Goal: Obtain resource: Obtain resource

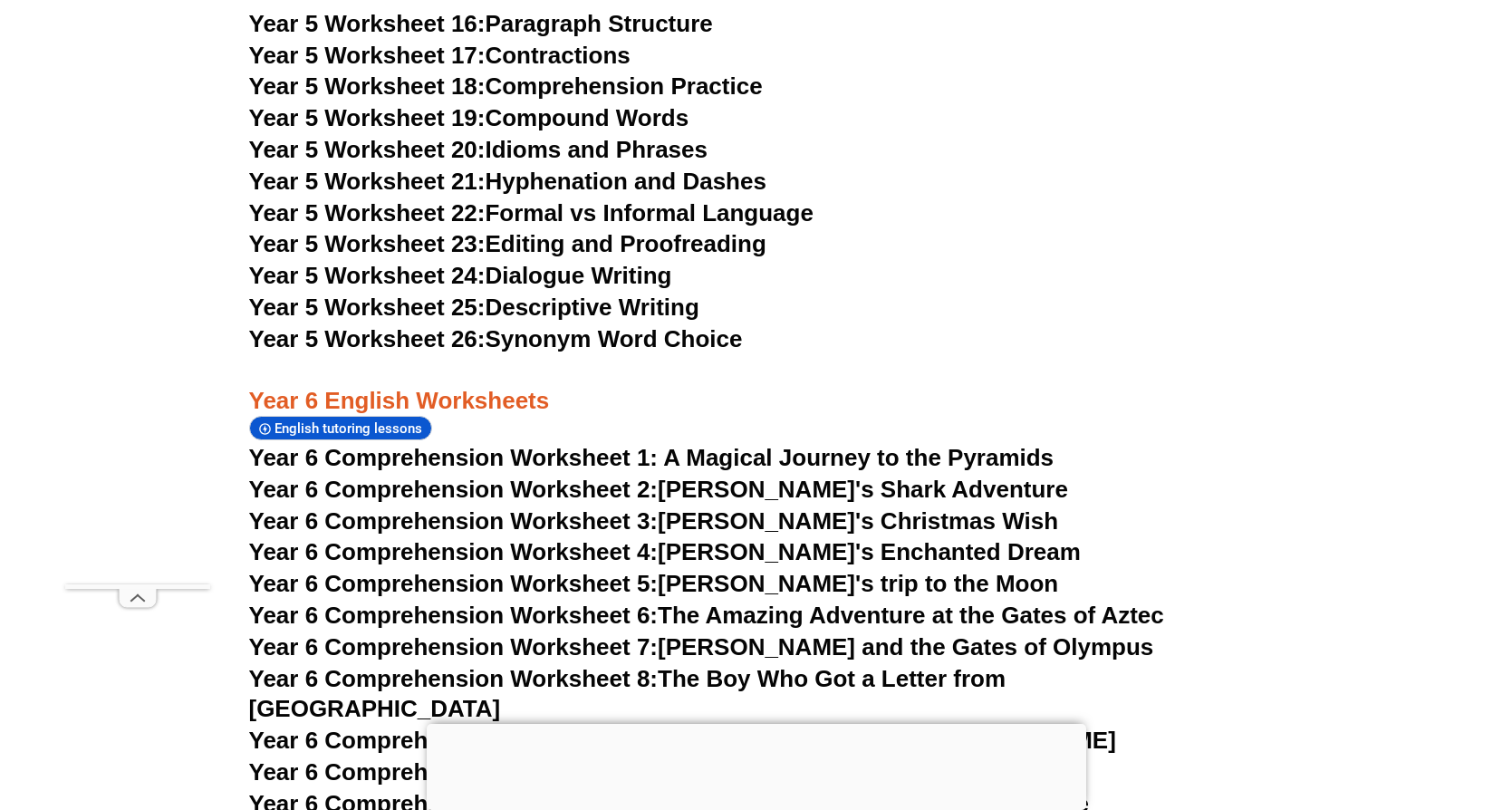
scroll to position [9786, 0]
click at [772, 601] on link "Year 6 Comprehension Worksheet 6: The Amazing Adventure at the Gates of Aztec" at bounding box center [706, 614] width 915 height 27
click at [790, 569] on link "Year 6 Comprehension Worksheet 5: Emily's trip to the Moon" at bounding box center [653, 582] width 810 height 27
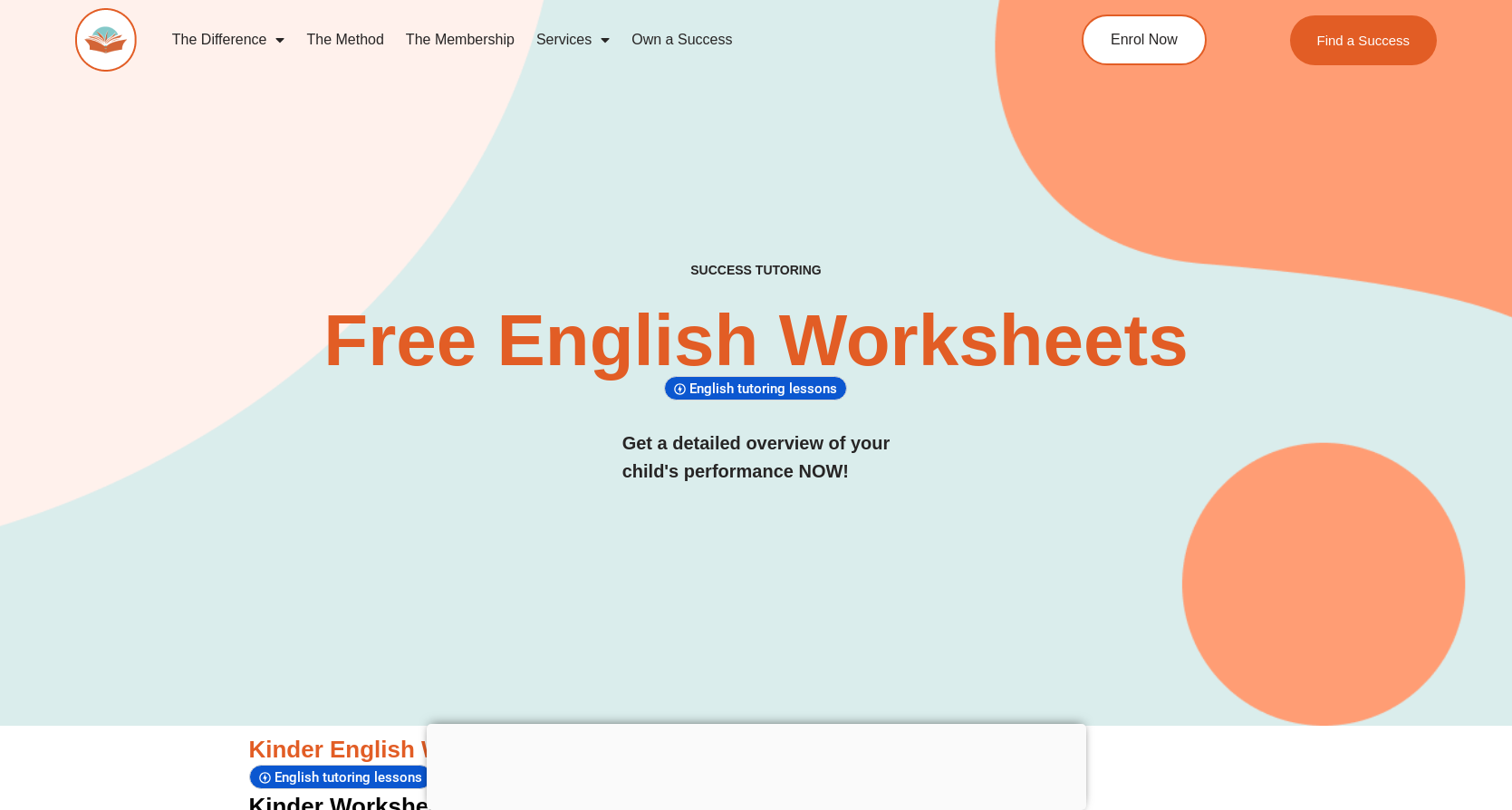
click at [102, 45] on img at bounding box center [106, 40] width 61 height 63
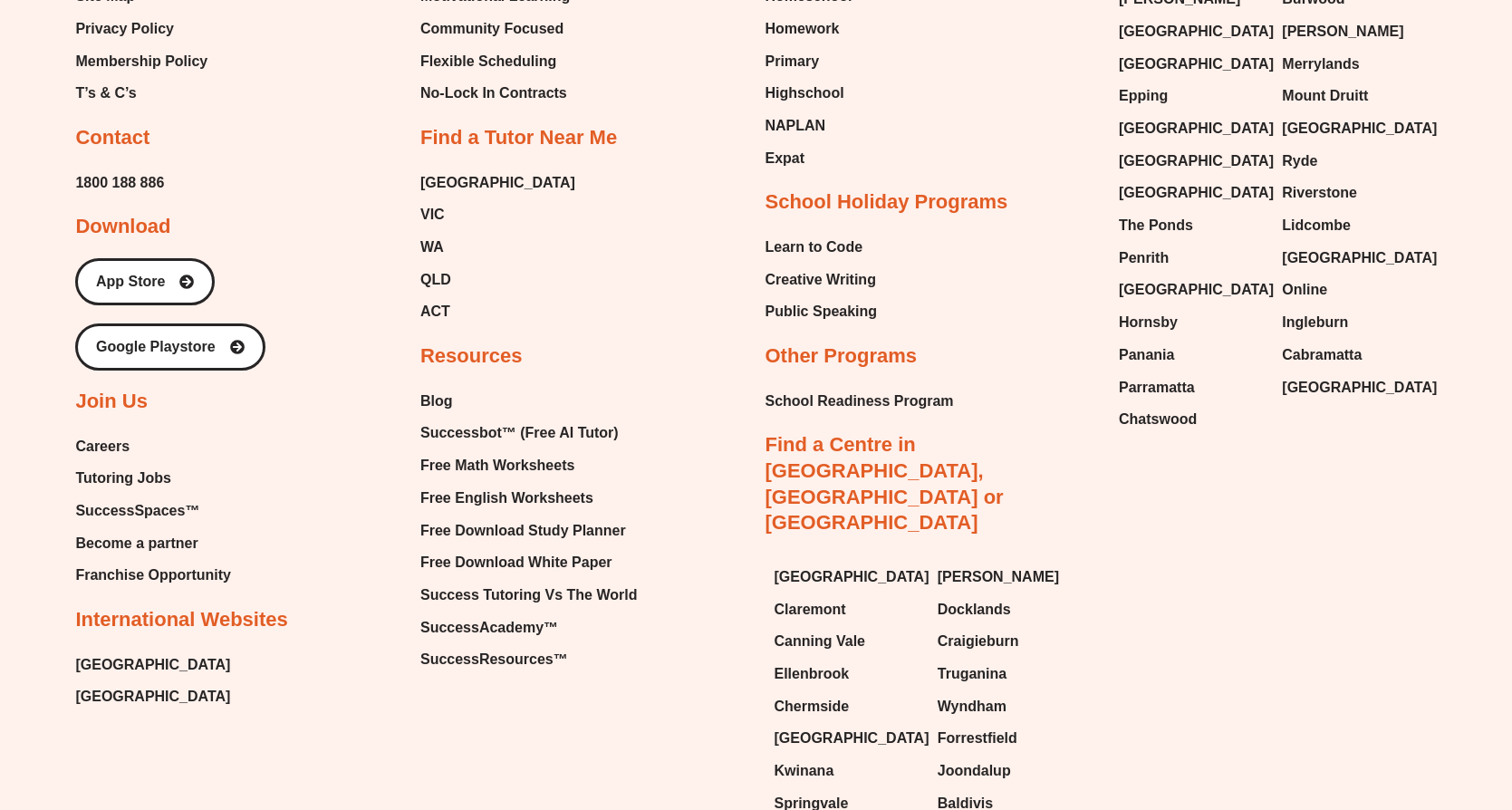
scroll to position [7855, 0]
click at [476, 451] on span "Free Math Worksheets" at bounding box center [497, 465] width 154 height 27
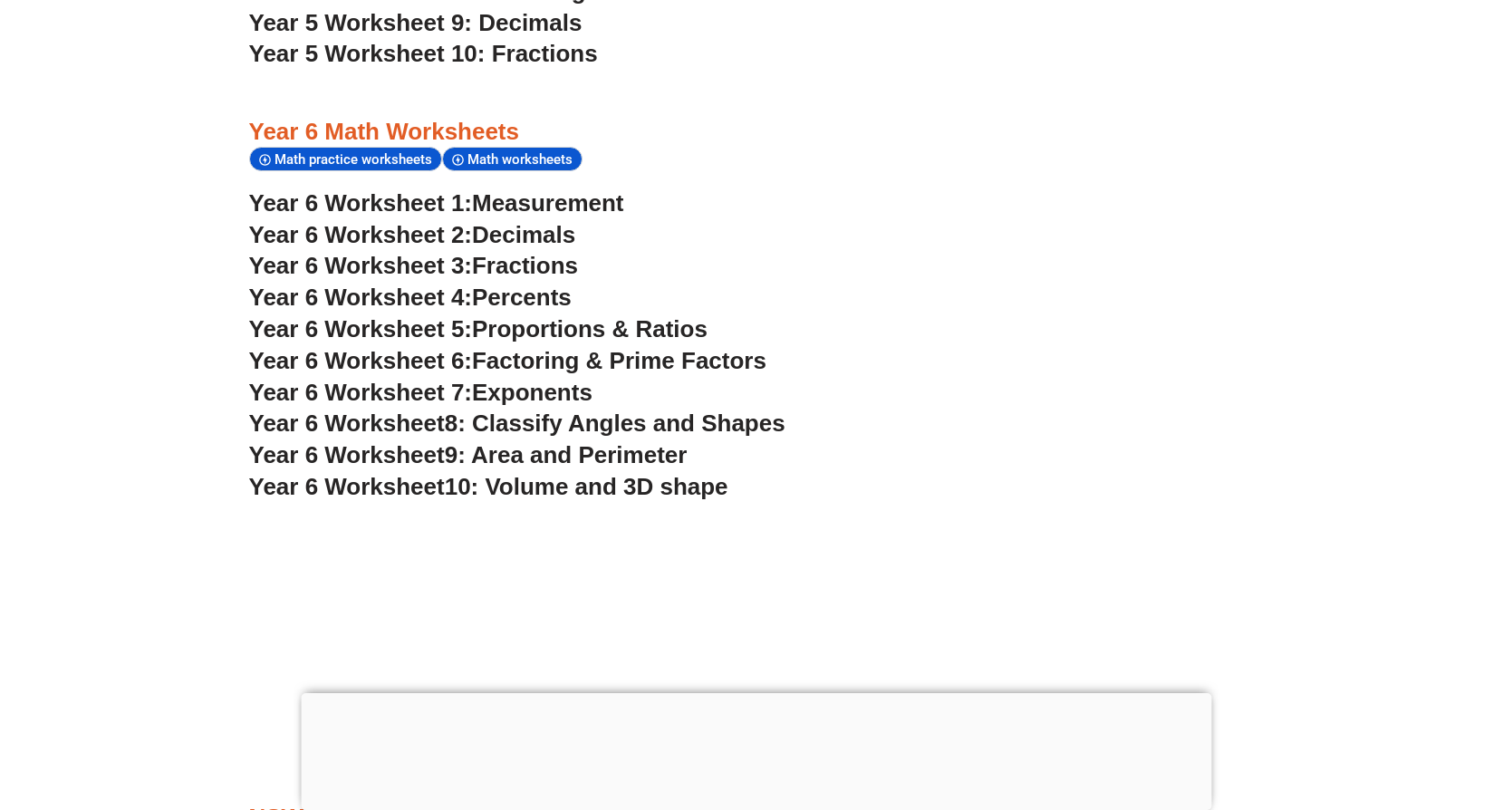
click at [539, 252] on span "Fractions" at bounding box center [524, 265] width 106 height 27
click at [523, 283] on span "Percents" at bounding box center [521, 296] width 99 height 27
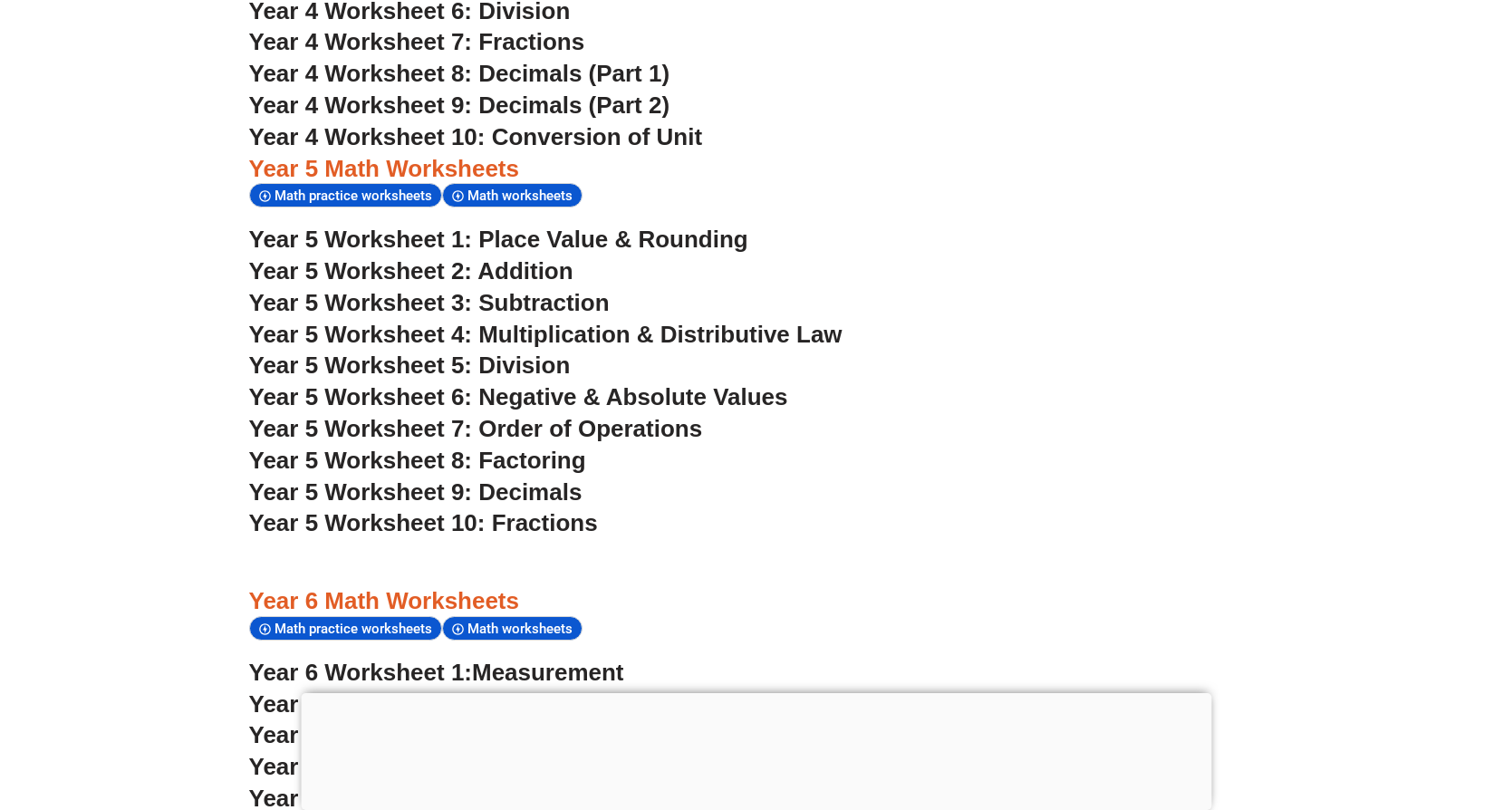
scroll to position [3689, 0]
click at [636, 414] on span "Year 5 Worksheet 7: Order of Operations" at bounding box center [475, 427] width 454 height 27
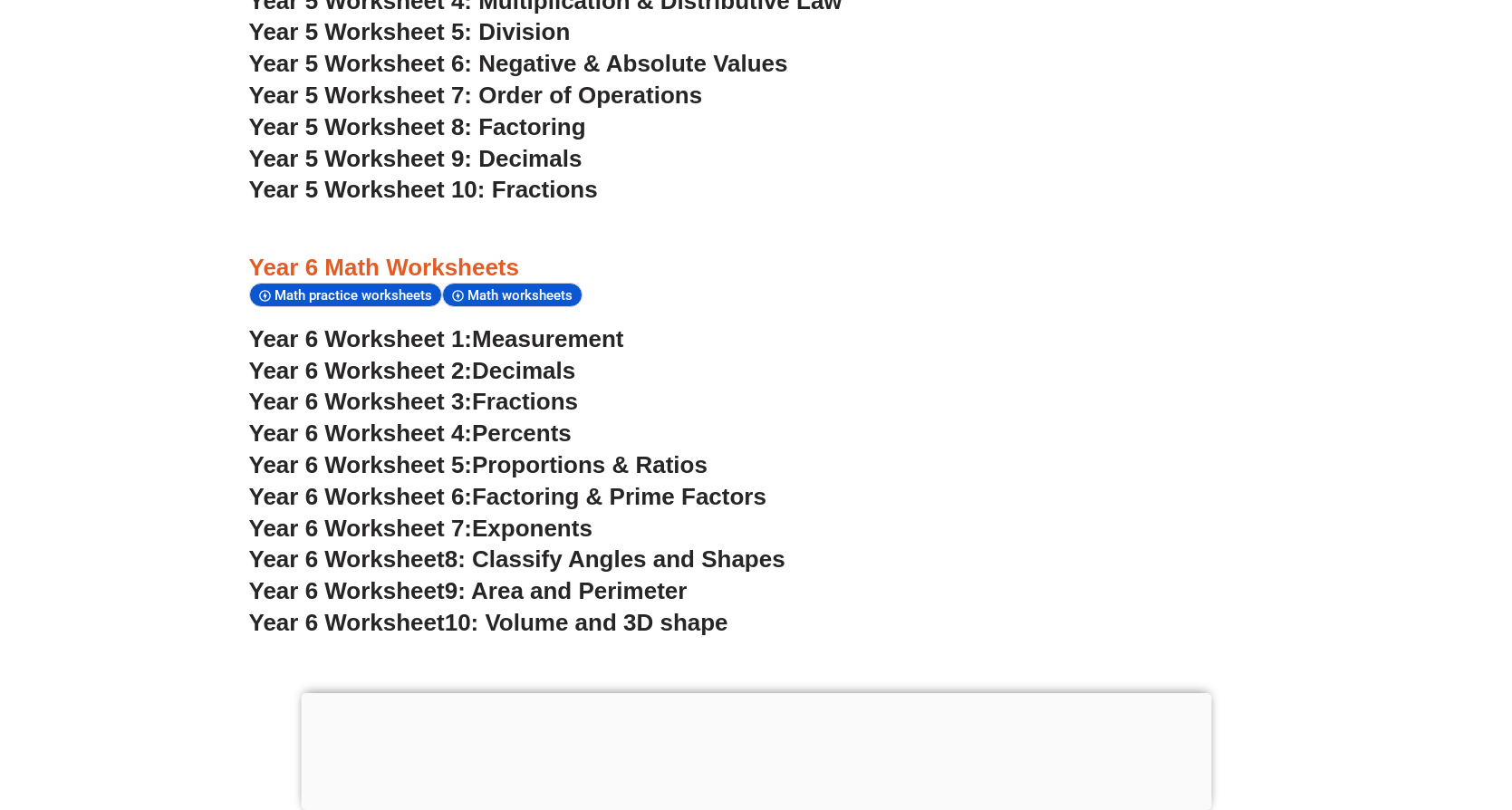
scroll to position [4023, 0]
click at [514, 356] on span "Decimals" at bounding box center [523, 369] width 103 height 27
click at [522, 324] on span "Measurement" at bounding box center [547, 338] width 152 height 27
click at [140, 92] on section "Year 4 Math Worksheets Math practice worksheets Math worksheets Year 4 Workshee…" at bounding box center [756, 35] width 1512 height 1223
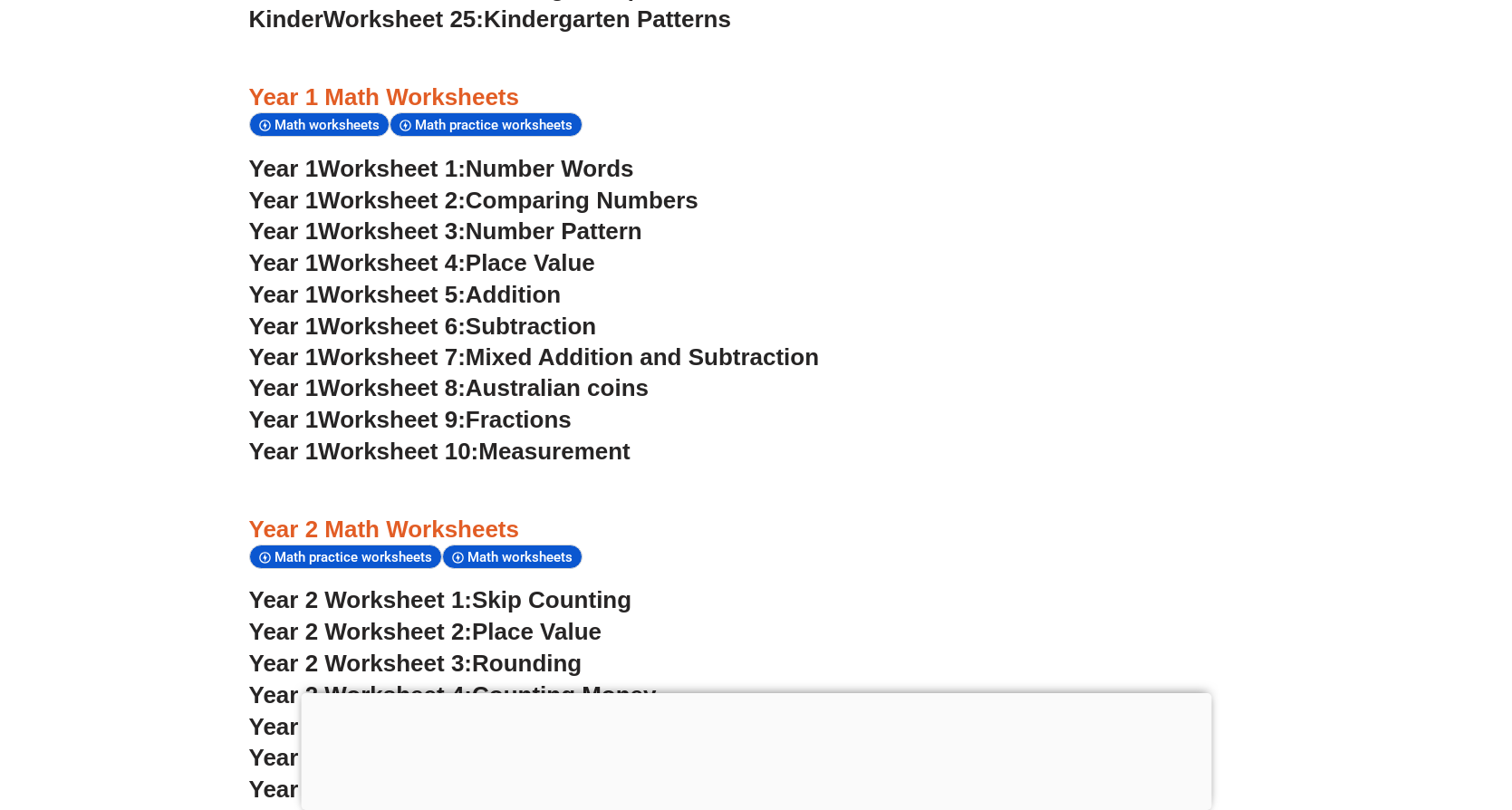
scroll to position [1799, 0]
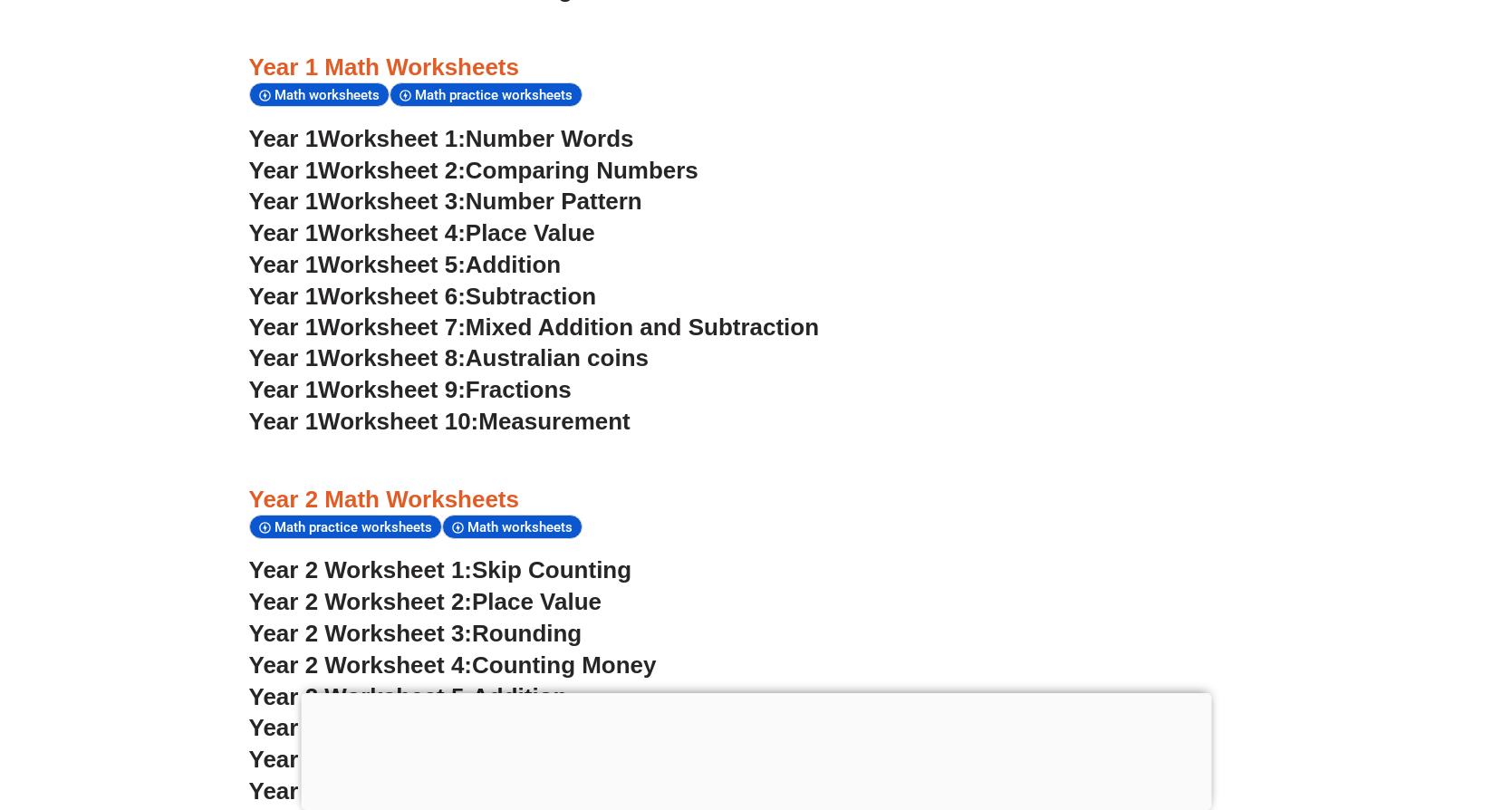
click at [547, 314] on span "Mixed Addition and Subtraction" at bounding box center [642, 327] width 353 height 27
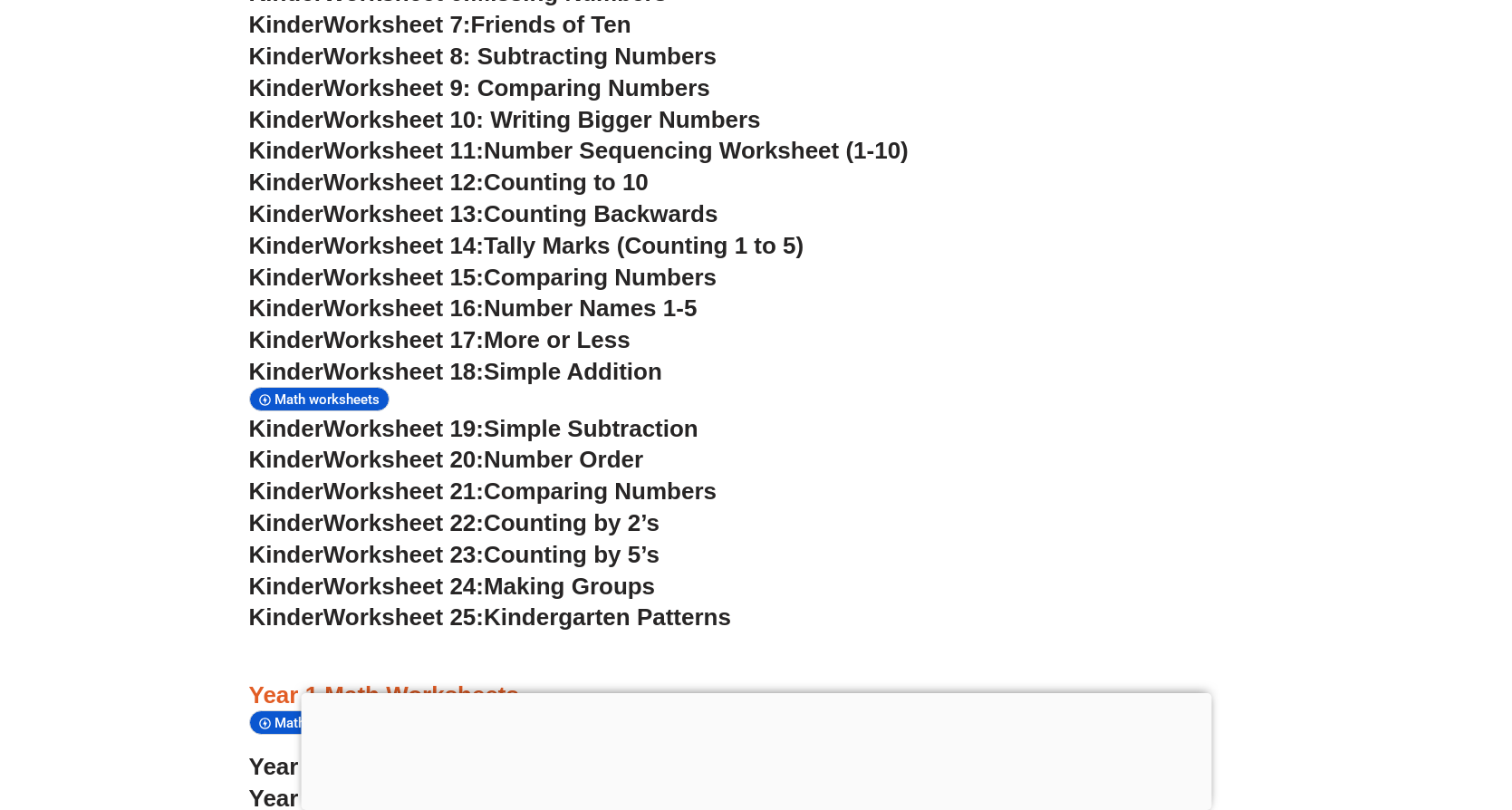
scroll to position [1199, 0]
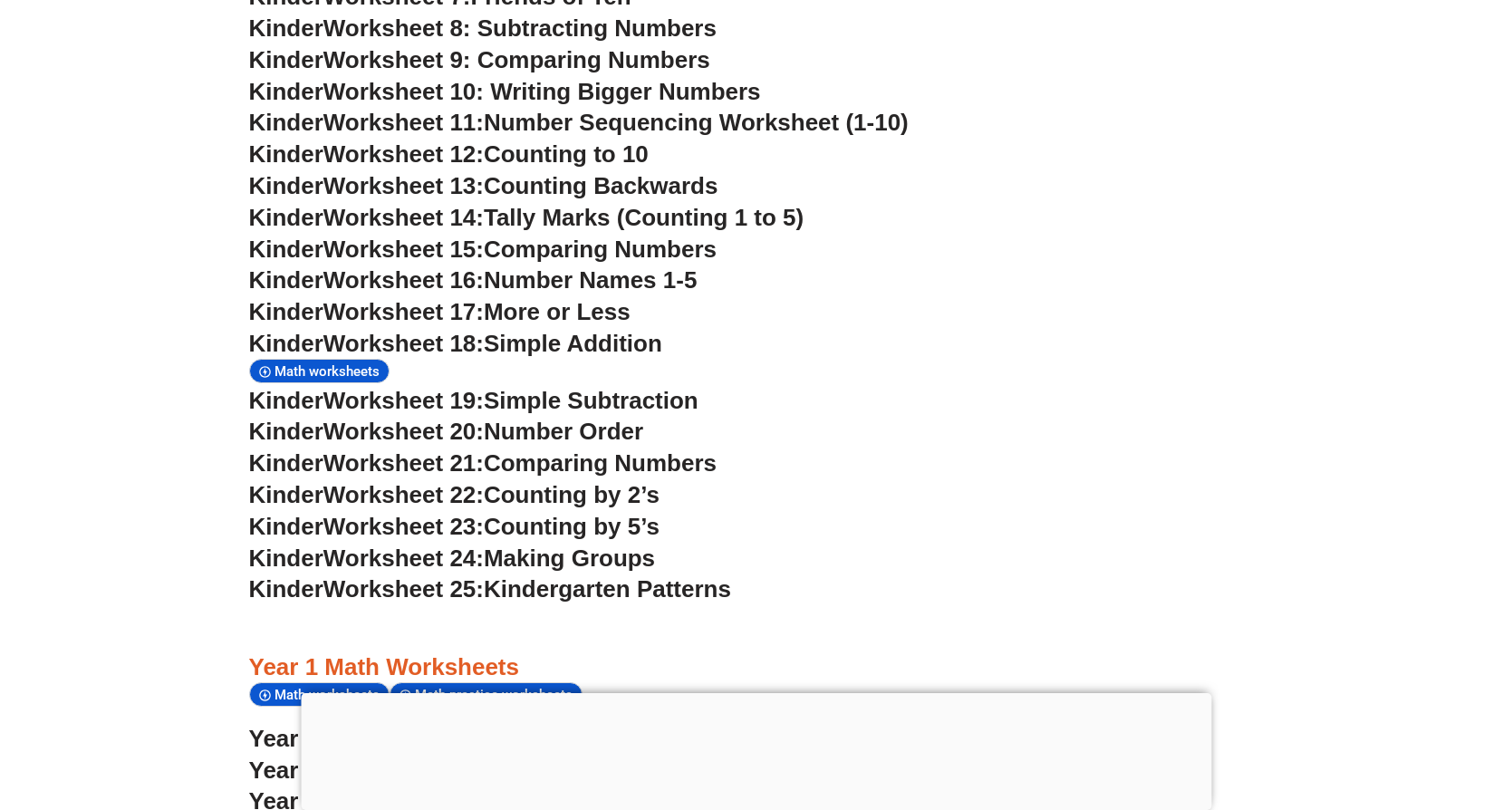
click at [554, 335] on span "Simple Addition" at bounding box center [573, 343] width 179 height 27
click at [314, 330] on span "Kinder" at bounding box center [286, 343] width 75 height 27
click at [318, 363] on span "Math worksheets" at bounding box center [330, 371] width 111 height 16
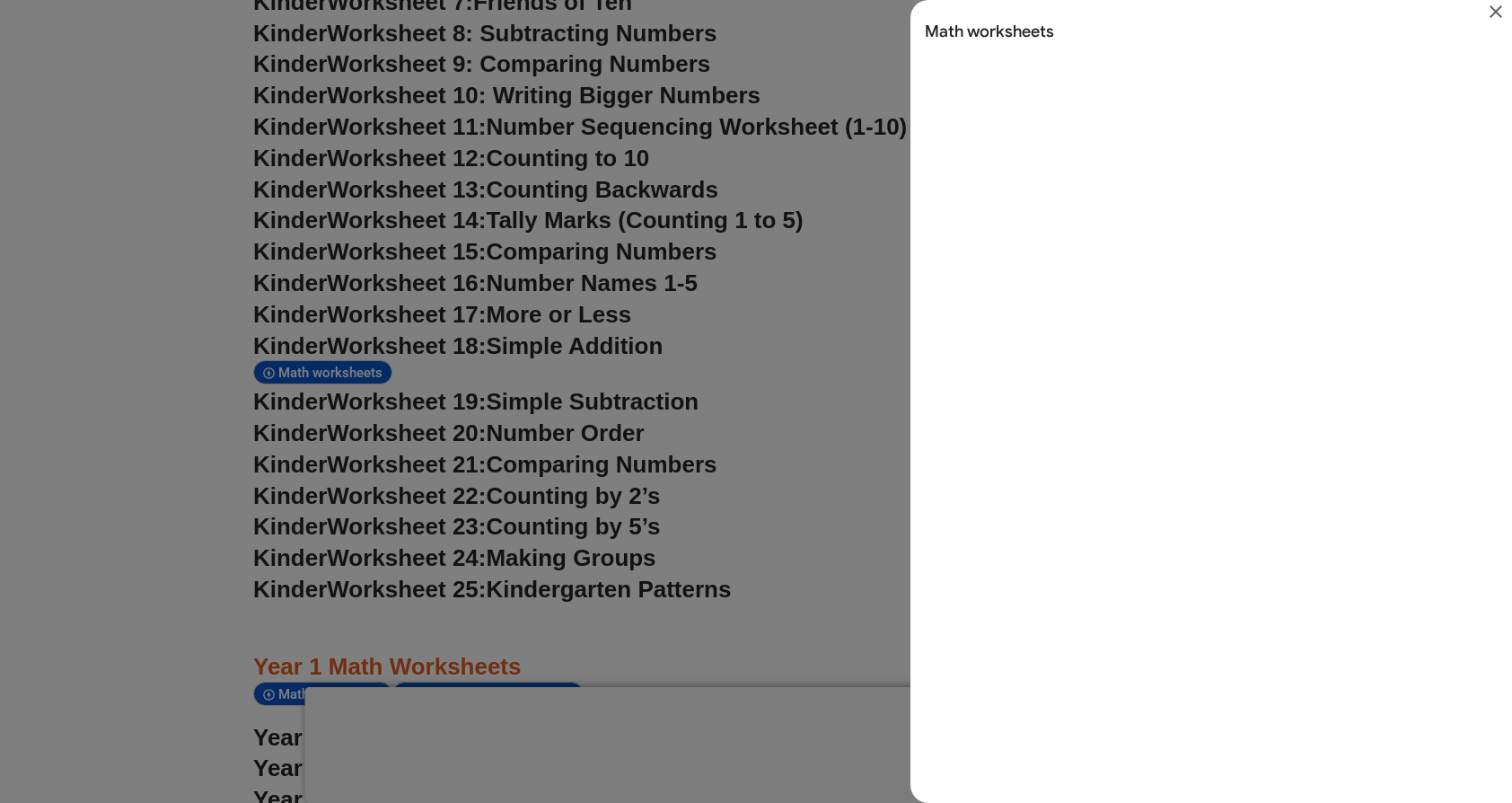
scroll to position [0, 0]
click at [1494, 9] on icon "Close" at bounding box center [1496, 11] width 22 height 22
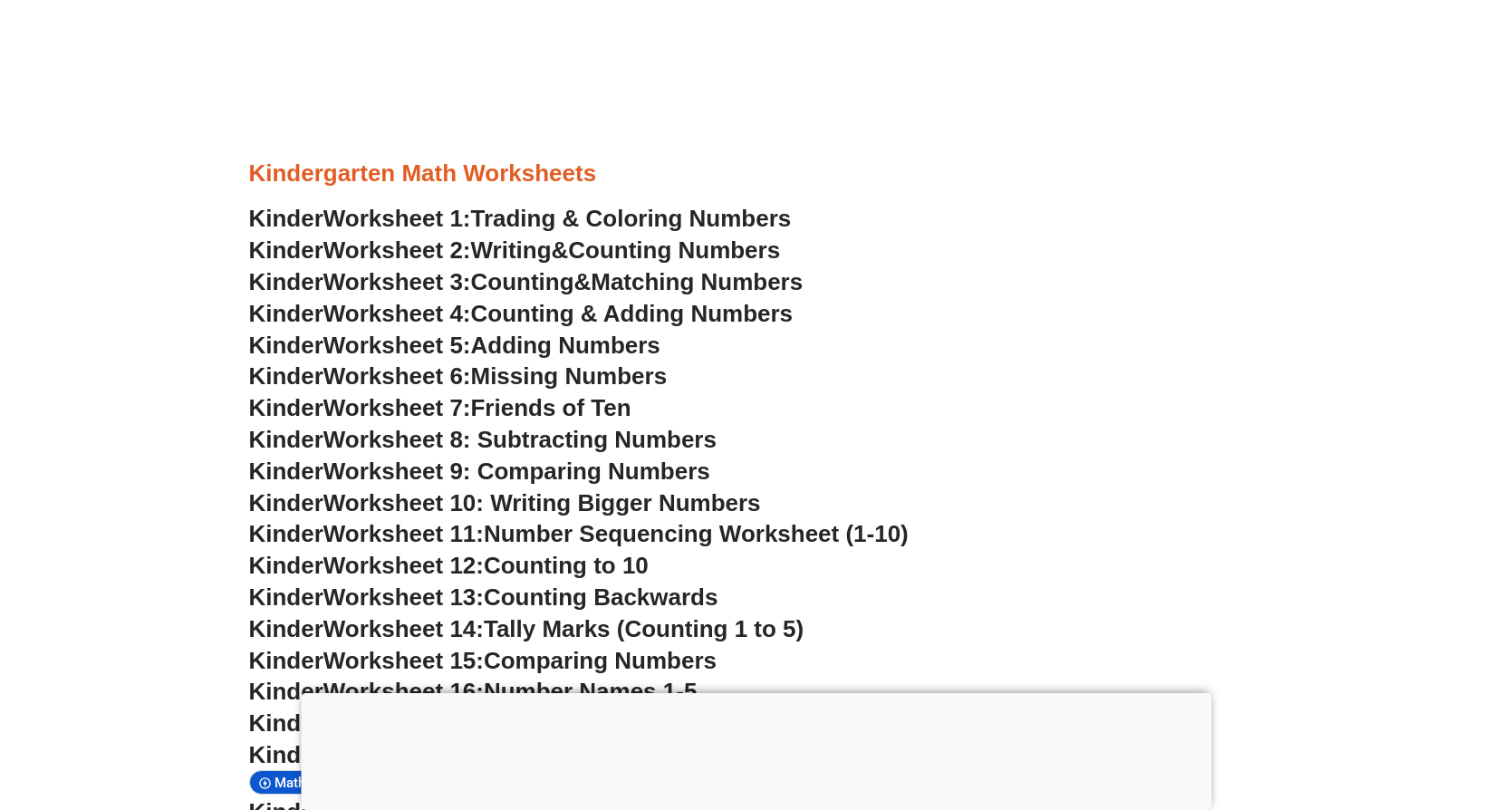
scroll to position [789, 0]
click at [691, 225] on span "Trading & Coloring Numbers" at bounding box center [631, 217] width 320 height 27
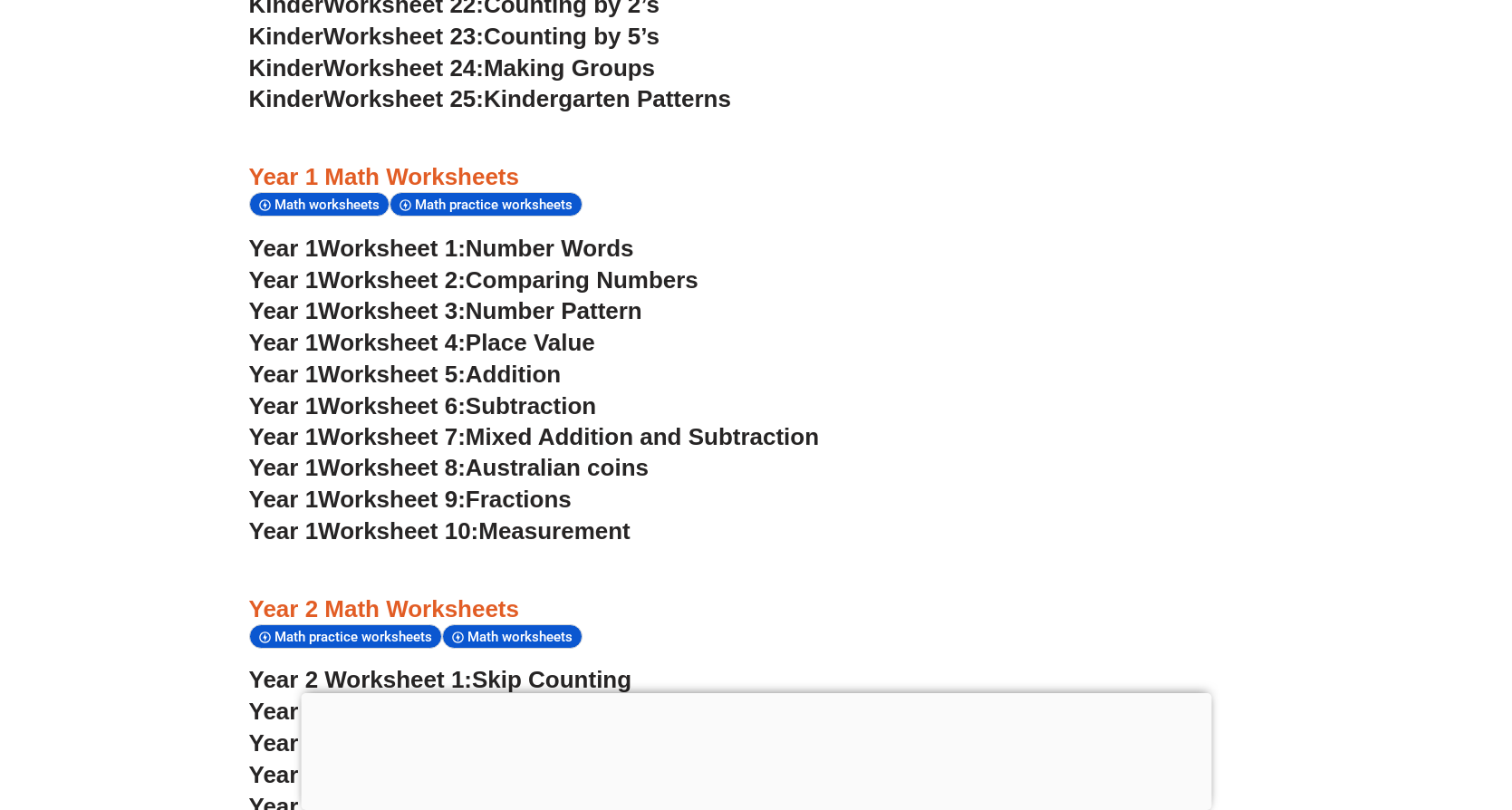
scroll to position [1697, 0]
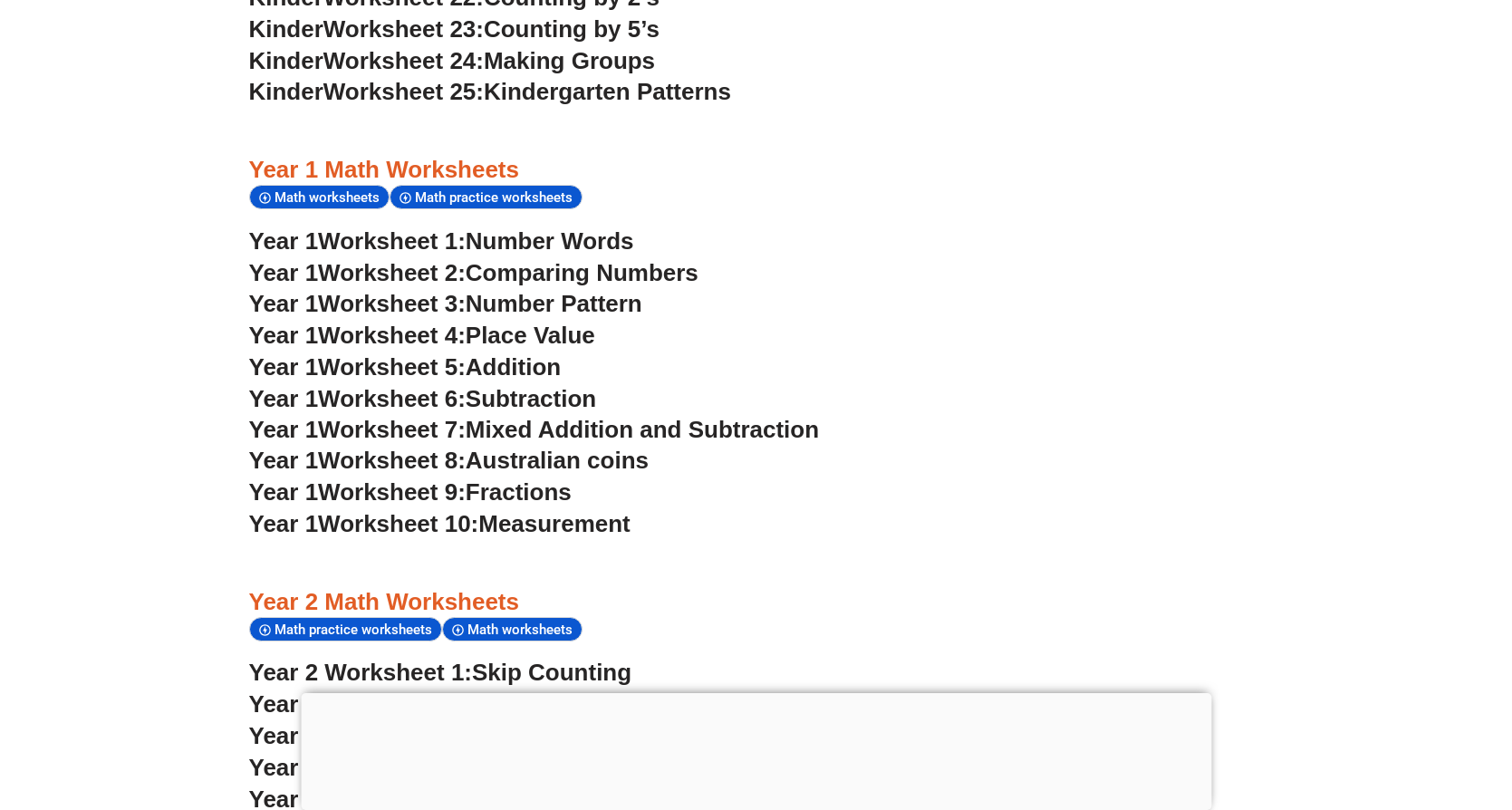
click at [577, 321] on span "Place Value" at bounding box center [530, 335] width 129 height 27
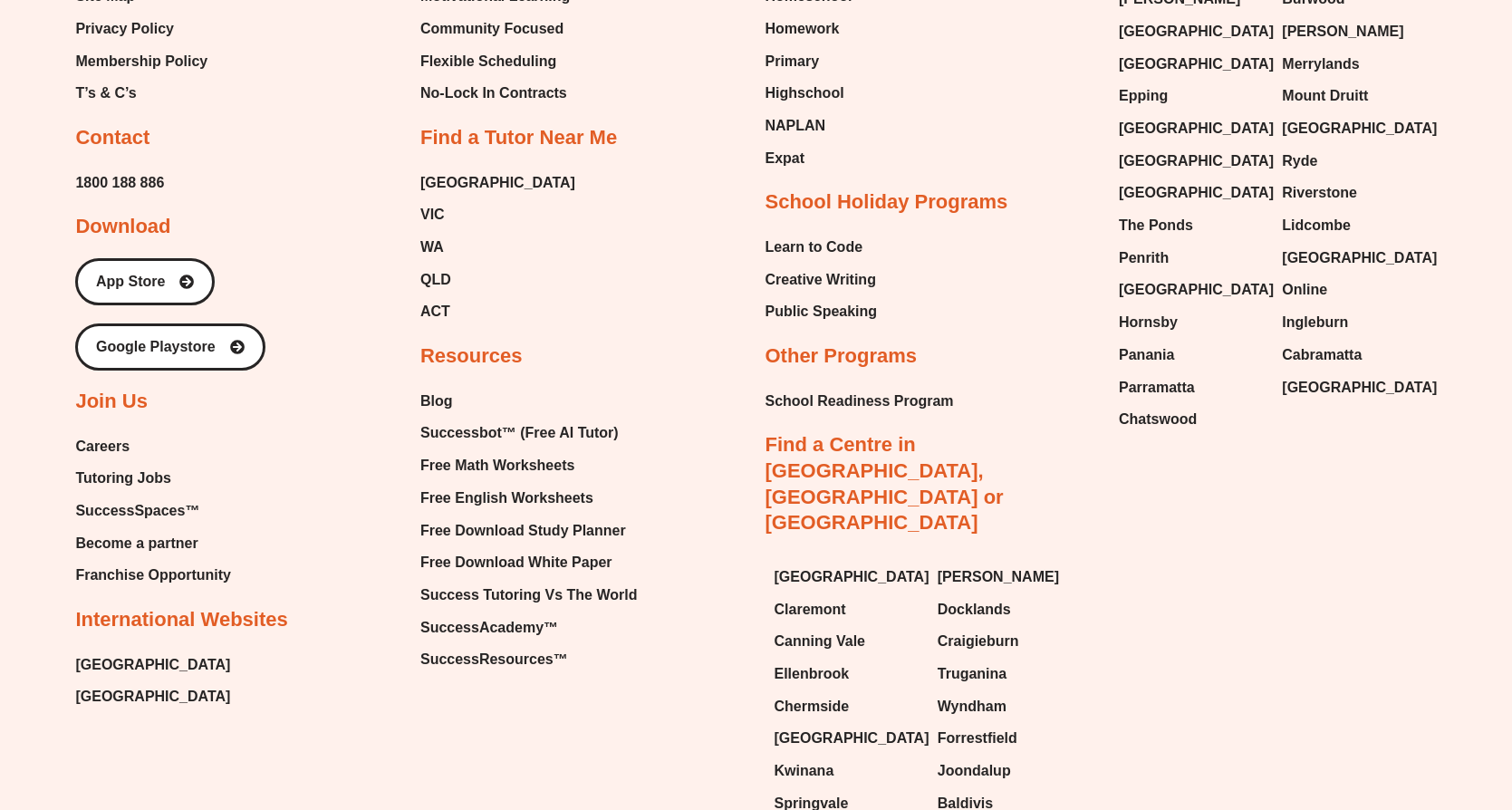
scroll to position [7521, 0]
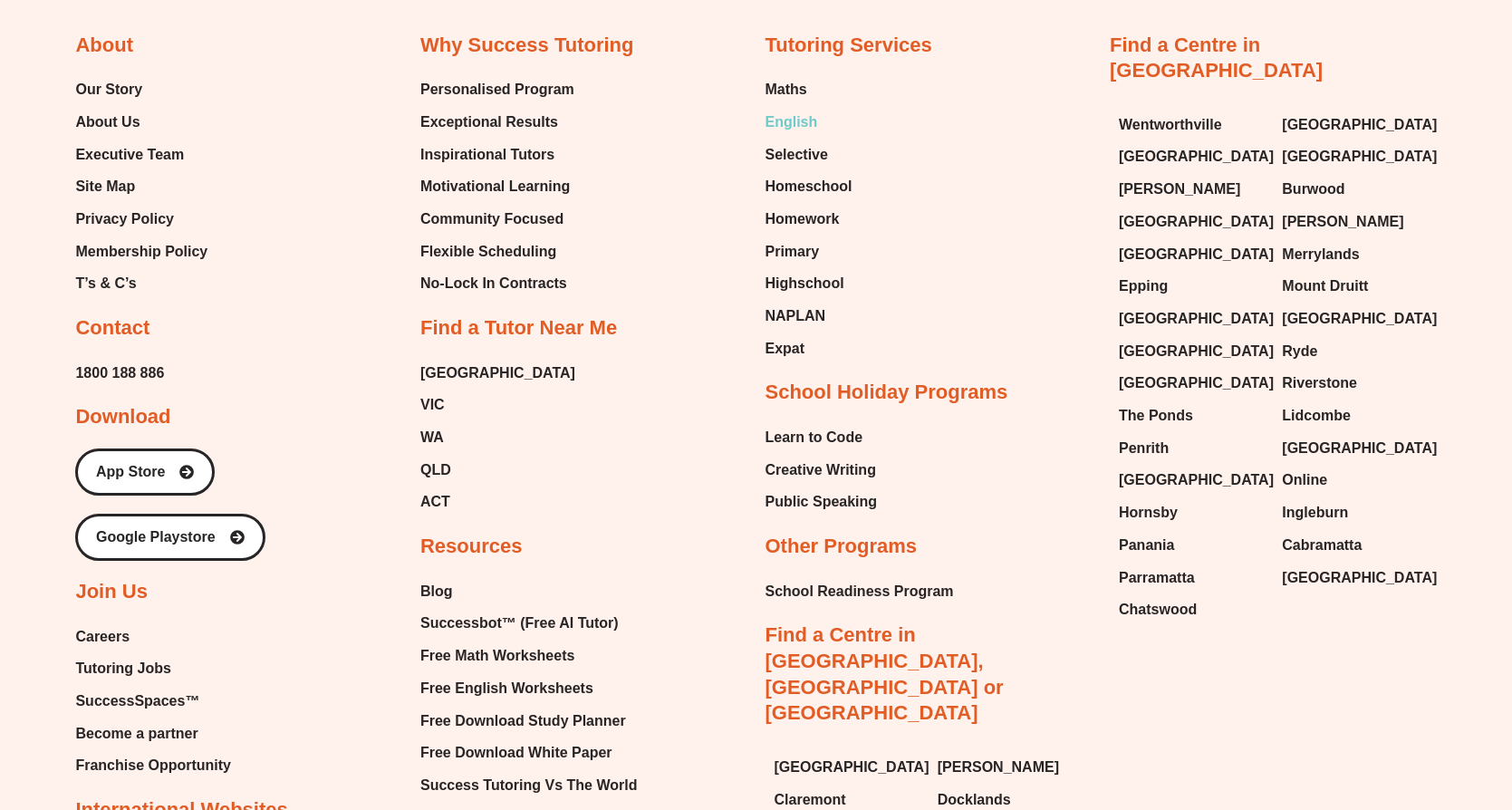
click at [796, 136] on span "English" at bounding box center [791, 122] width 53 height 27
click at [779, 232] on span "Homework" at bounding box center [802, 219] width 75 height 27
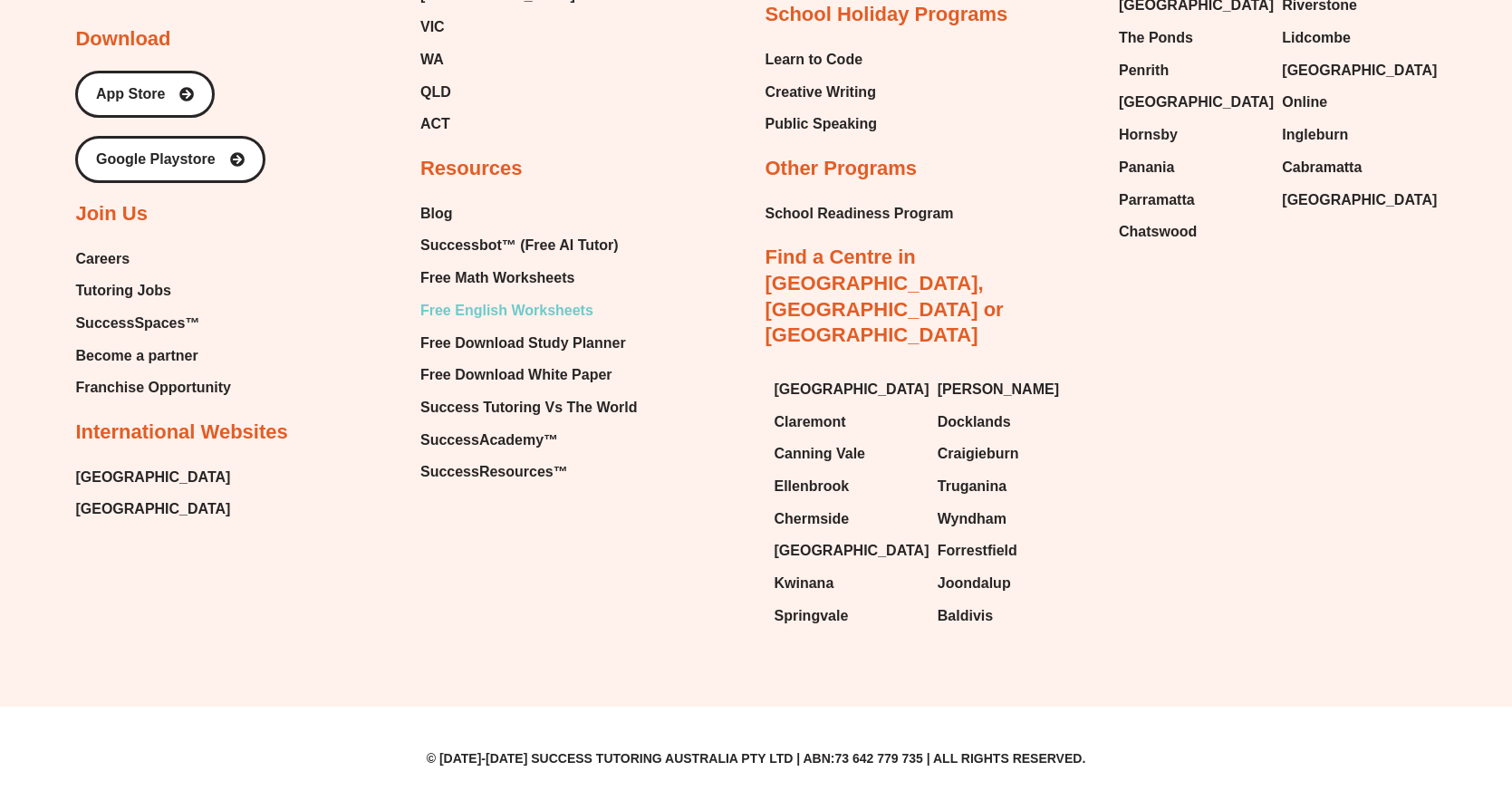
scroll to position [7913, 0]
click at [454, 324] on span "Free English Worksheets" at bounding box center [507, 311] width 173 height 27
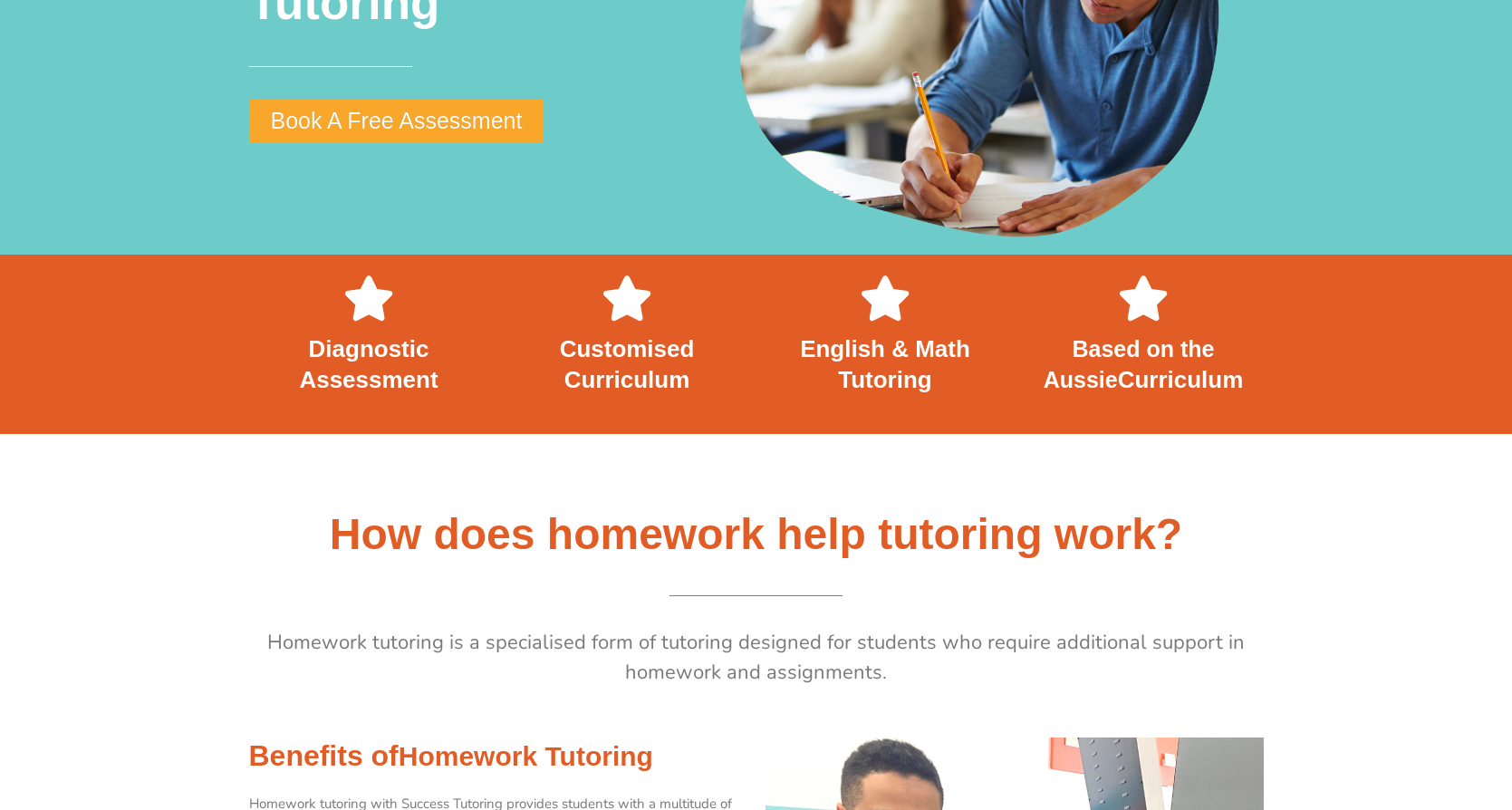
scroll to position [121, 0]
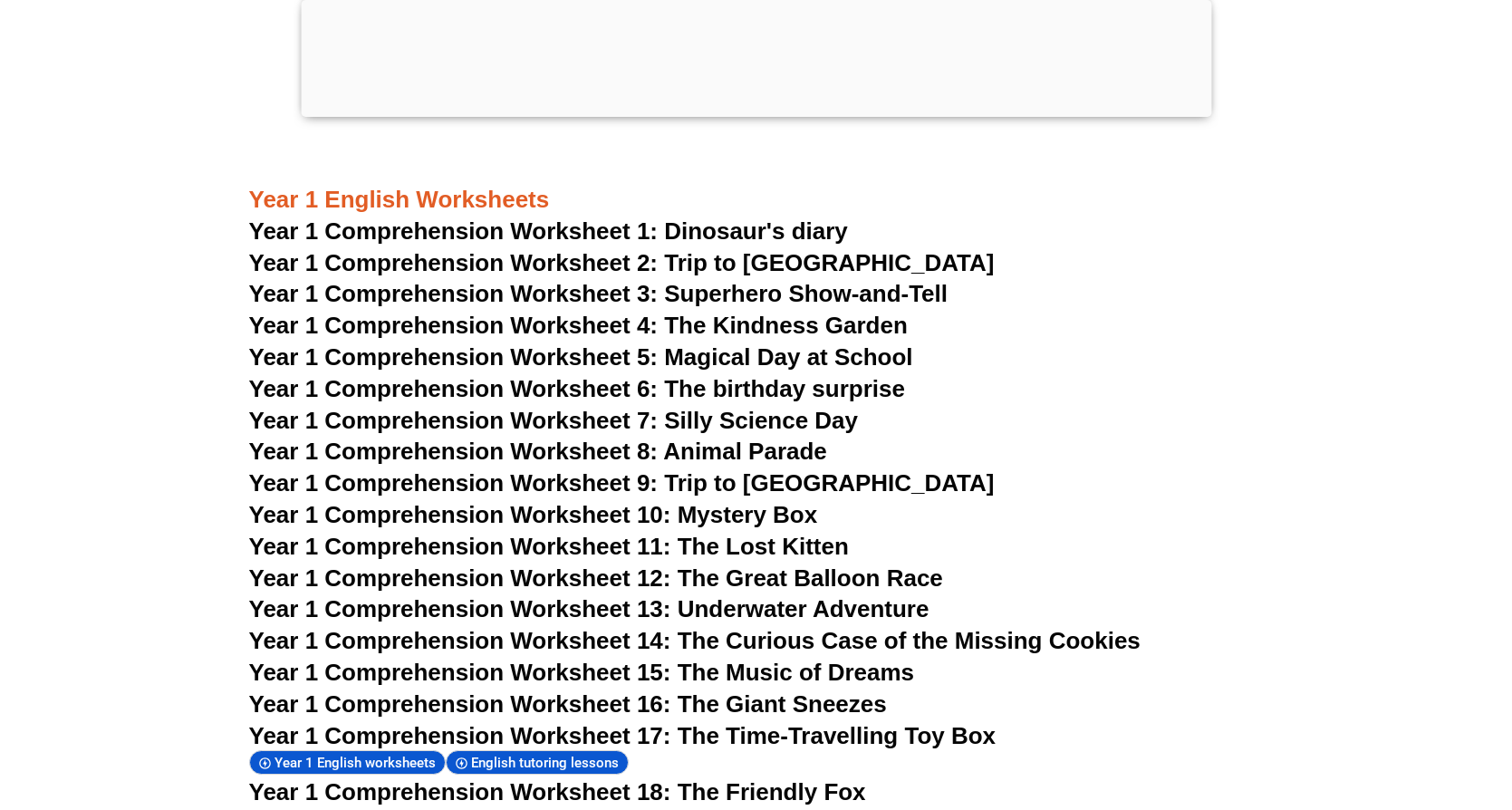
scroll to position [2183, 0]
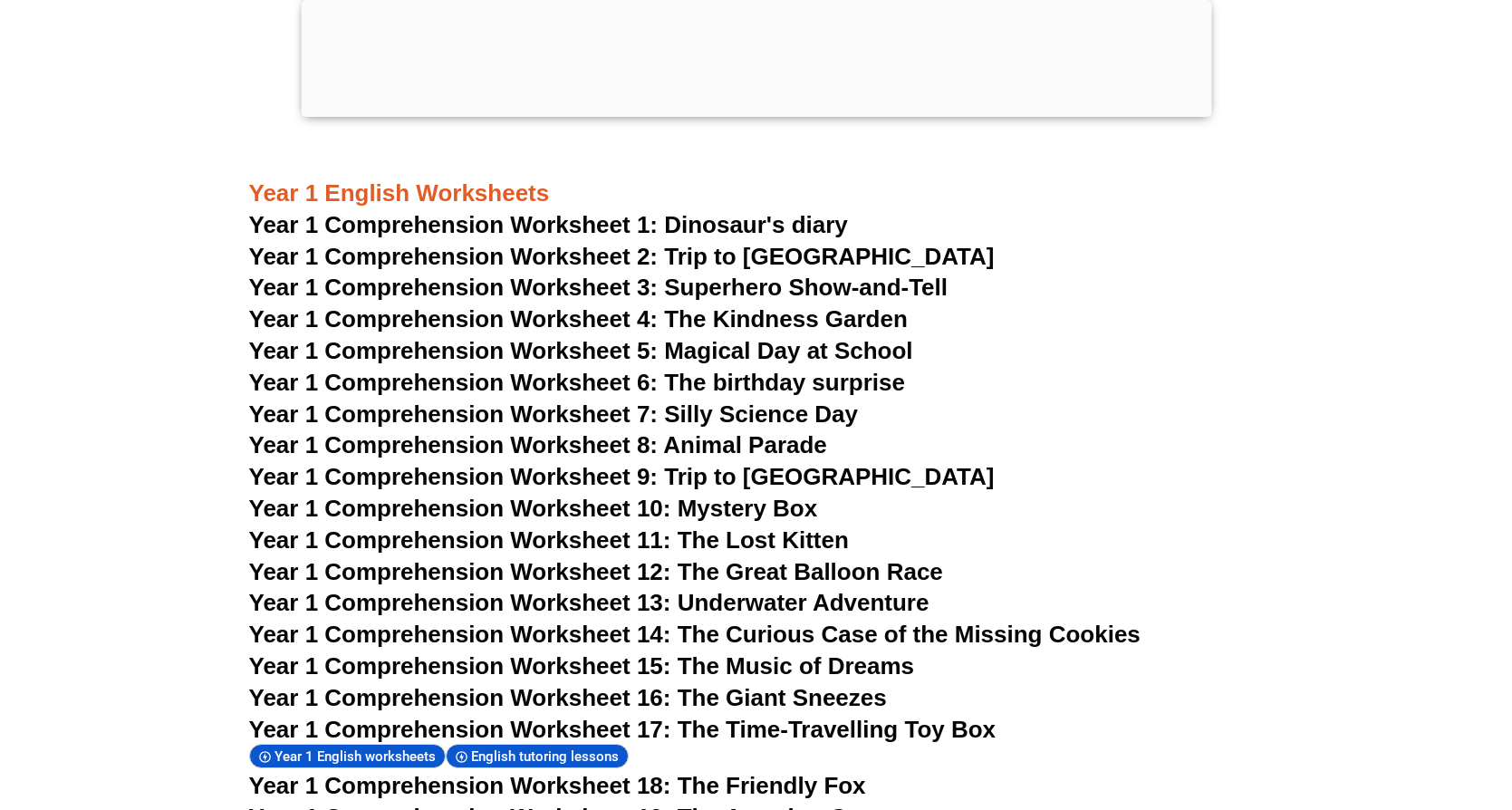
click at [718, 211] on span "Year 1 Comprehension Worksheet 1: Dinosaur's diary" at bounding box center [548, 225] width 599 height 27
